Goal: Task Accomplishment & Management: Complete application form

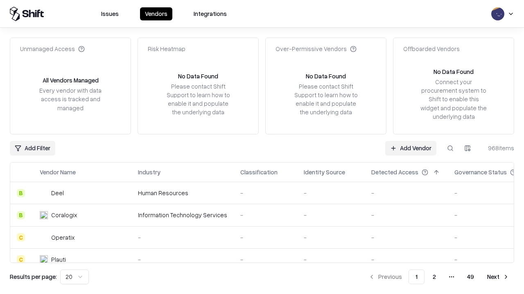
click at [410, 148] on link "Add Vendor" at bounding box center [410, 148] width 51 height 15
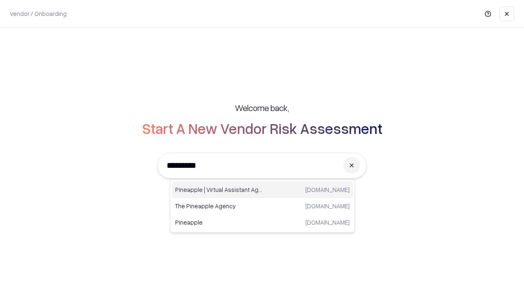
click at [262, 190] on div "Pineapple | Virtual Assistant Agency trypineapple.com" at bounding box center [262, 190] width 181 height 16
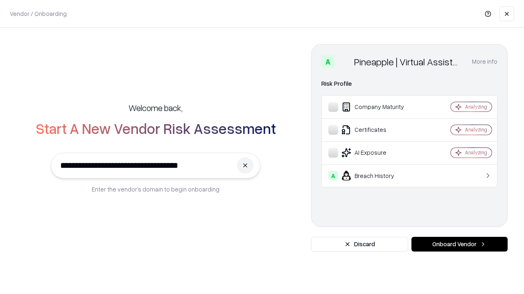
type input "**********"
click at [459, 245] on button "Onboard Vendor" at bounding box center [459, 244] width 96 height 15
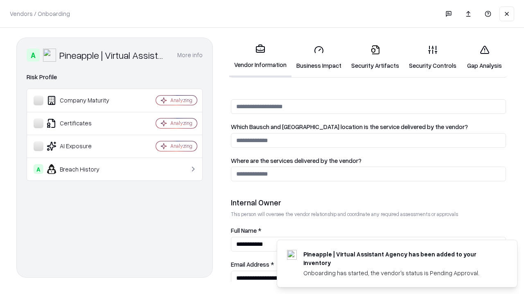
scroll to position [424, 0]
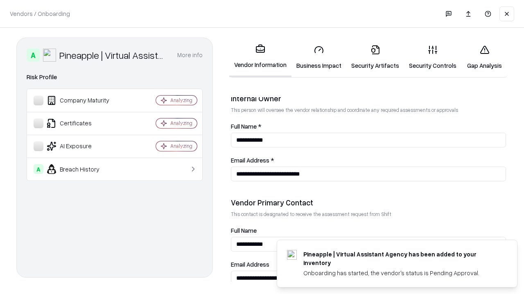
click at [319, 57] on link "Business Impact" at bounding box center [318, 57] width 55 height 38
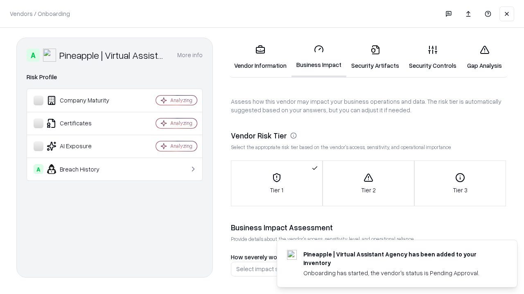
click at [375, 57] on link "Security Artifacts" at bounding box center [375, 57] width 58 height 38
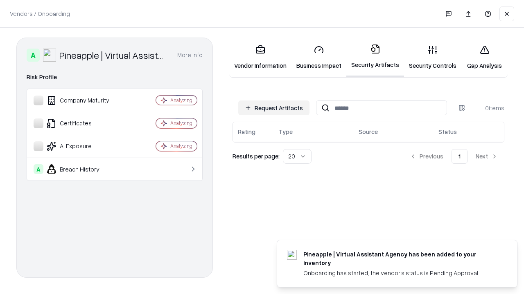
click at [274, 108] on button "Request Artifacts" at bounding box center [273, 108] width 71 height 15
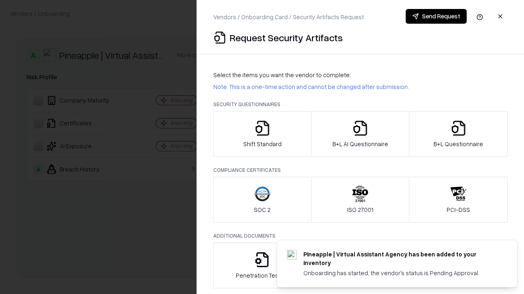
click at [262, 134] on icon "button" at bounding box center [262, 128] width 16 height 16
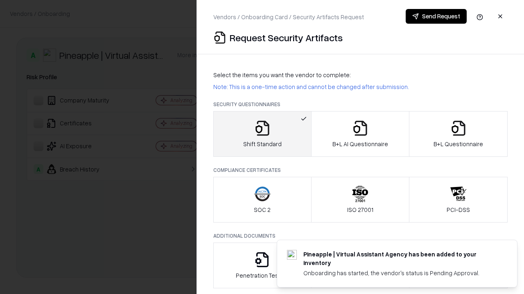
click at [436, 16] on button "Send Request" at bounding box center [435, 16] width 61 height 15
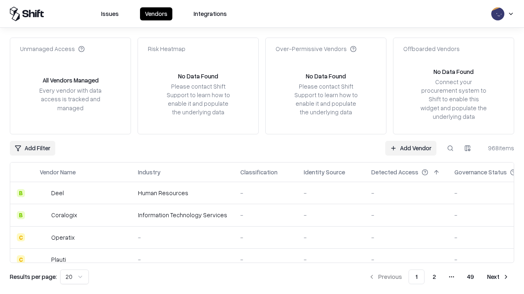
click at [450, 148] on button at bounding box center [450, 148] width 15 height 15
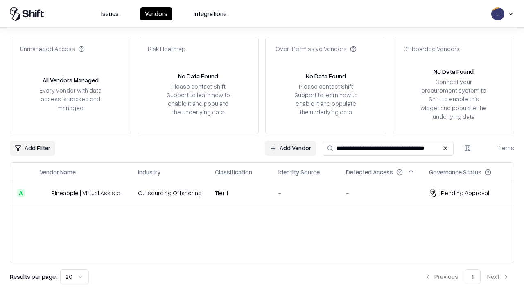
type input "**********"
click at [267, 193] on td "Tier 1" at bounding box center [239, 193] width 63 height 22
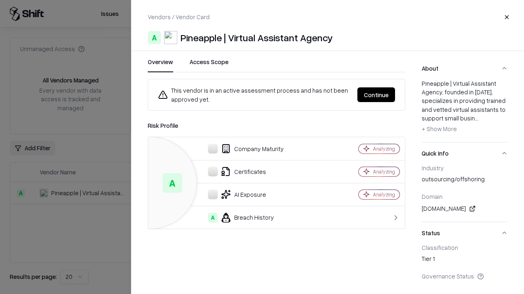
click at [376, 95] on button "Continue" at bounding box center [376, 95] width 38 height 15
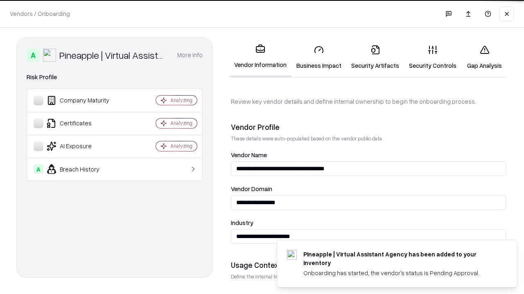
click at [375, 57] on link "Security Artifacts" at bounding box center [375, 57] width 58 height 38
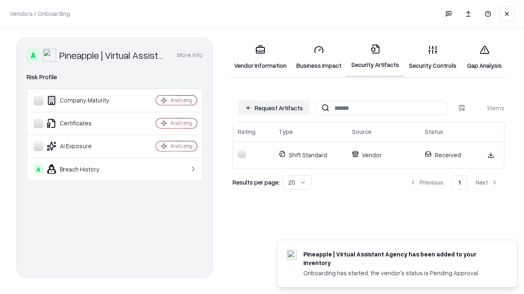
click at [484, 57] on link "Gap Analysis" at bounding box center [484, 57] width 46 height 38
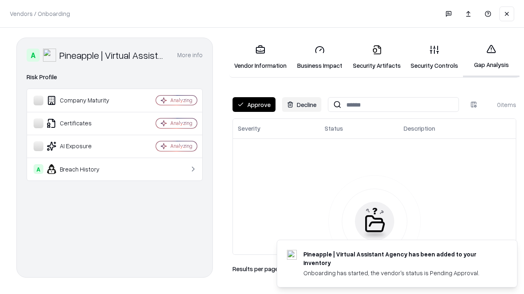
click at [254, 105] on button "Approve" at bounding box center [253, 104] width 43 height 15
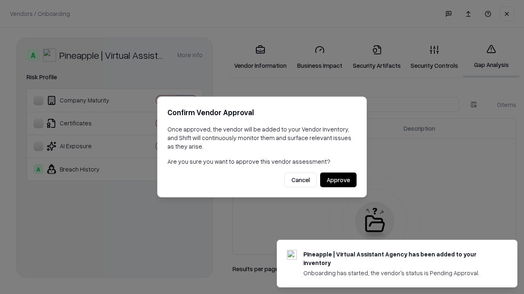
click at [338, 180] on button "Approve" at bounding box center [338, 180] width 36 height 15
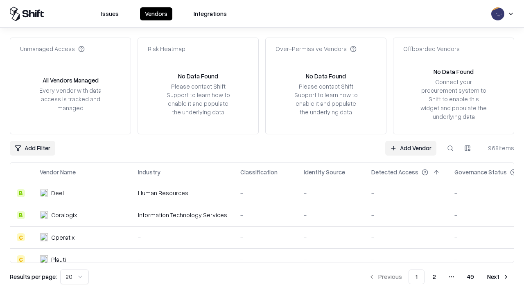
type input "**********"
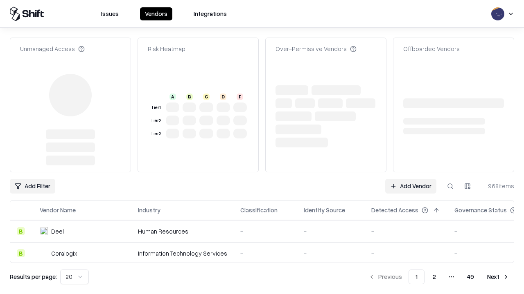
click at [410, 179] on link "Add Vendor" at bounding box center [410, 186] width 51 height 15
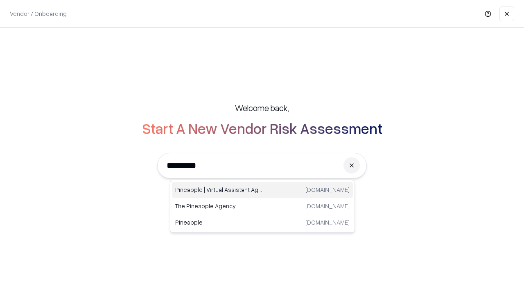
click at [262, 190] on div "Pineapple | Virtual Assistant Agency trypineapple.com" at bounding box center [262, 190] width 181 height 16
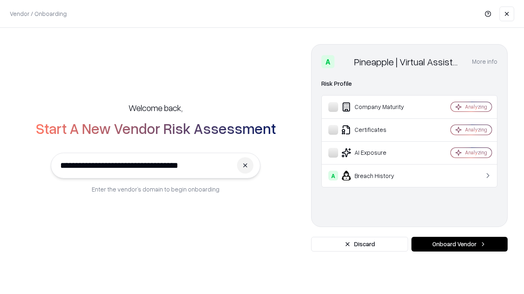
type input "**********"
click at [459, 245] on button "Onboard Vendor" at bounding box center [459, 244] width 96 height 15
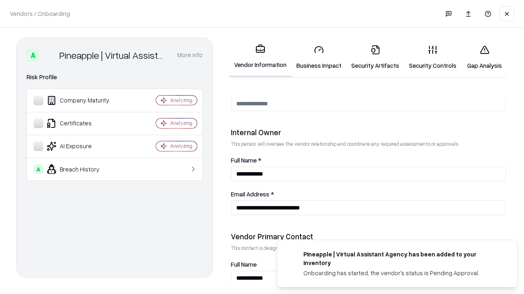
scroll to position [424, 0]
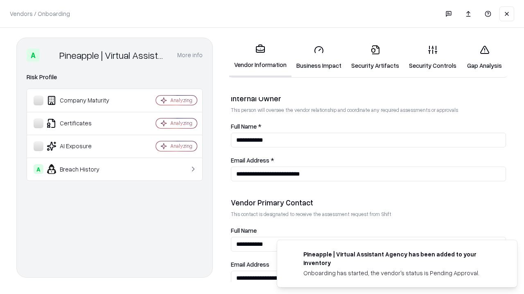
click at [484, 57] on link "Gap Analysis" at bounding box center [484, 57] width 46 height 38
